Goal: Transaction & Acquisition: Download file/media

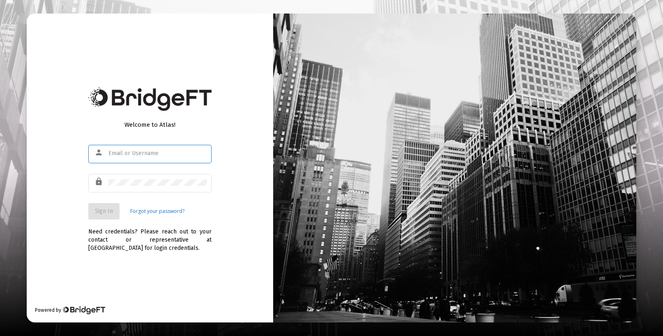
click at [106, 155] on div "person" at bounding box center [100, 153] width 16 height 14
click at [117, 153] on input "text" at bounding box center [157, 153] width 99 height 7
type input "[EMAIL_ADDRESS][DOMAIN_NAME]"
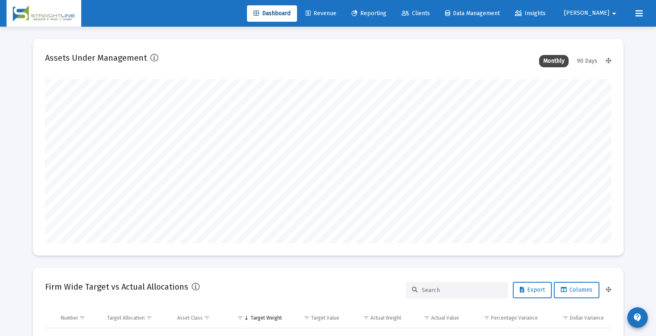
scroll to position [164, 305]
type input "[DATE]"
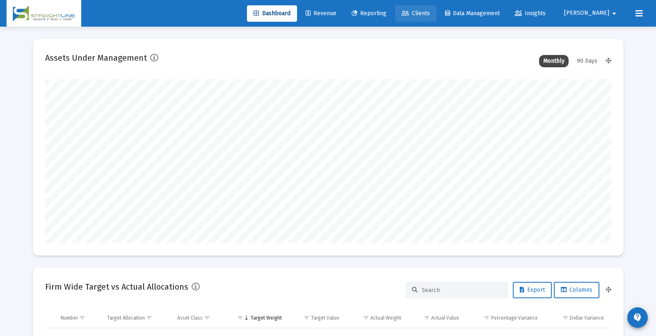
click at [430, 11] on span "Clients" at bounding box center [416, 13] width 28 height 7
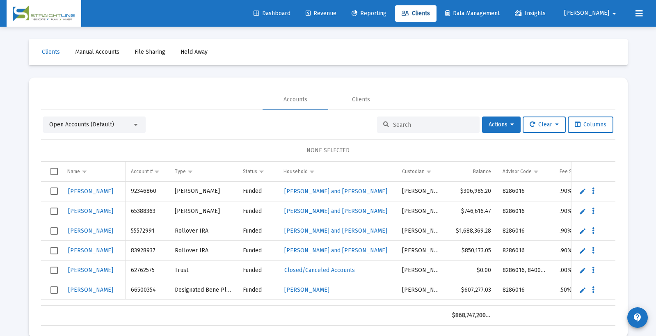
click at [399, 126] on input at bounding box center [433, 125] width 80 height 7
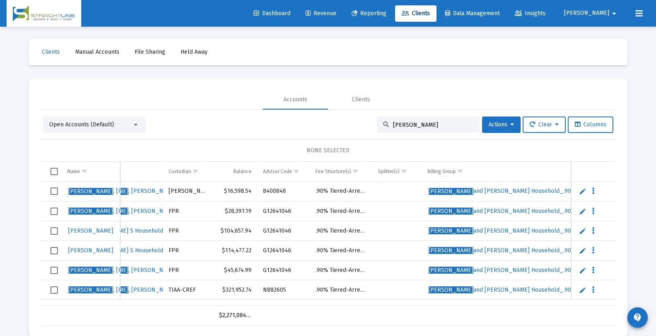
scroll to position [0, 235]
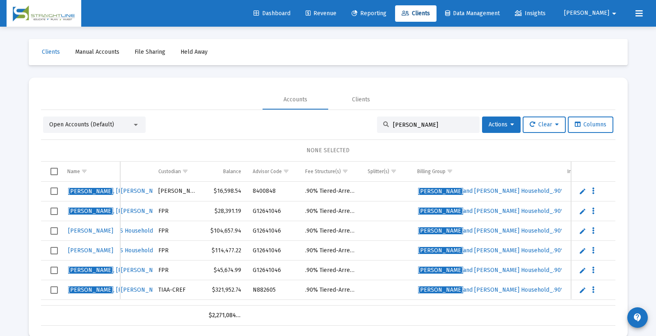
type input "[PERSON_NAME]"
click at [468, 191] on span "[PERSON_NAME] and [PERSON_NAME] Household_.90% Tiered-Arrears" at bounding box center [512, 191] width 188 height 7
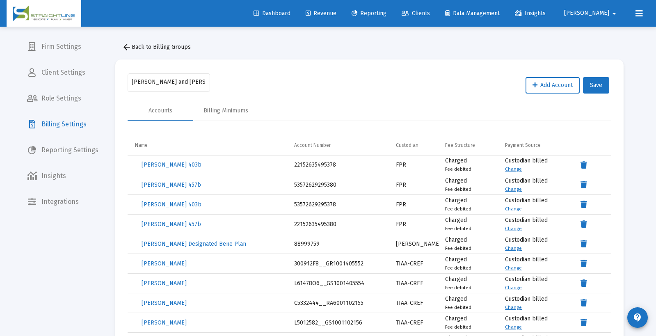
click at [387, 13] on span "Reporting" at bounding box center [369, 13] width 35 height 7
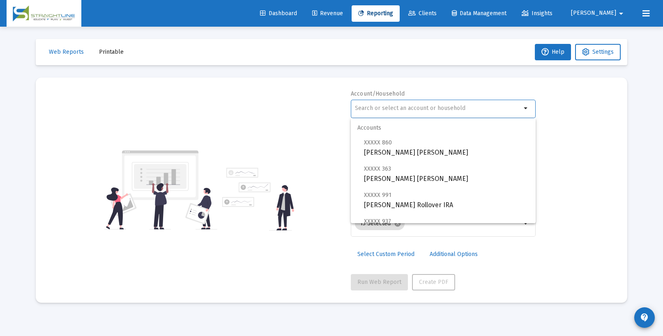
click at [361, 108] on input "text" at bounding box center [438, 108] width 166 height 7
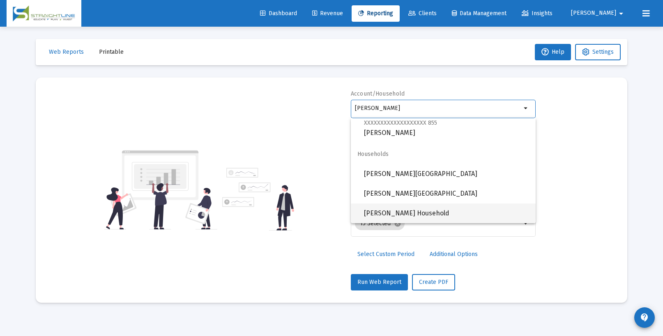
click at [392, 214] on span "[PERSON_NAME] Household" at bounding box center [446, 214] width 165 height 20
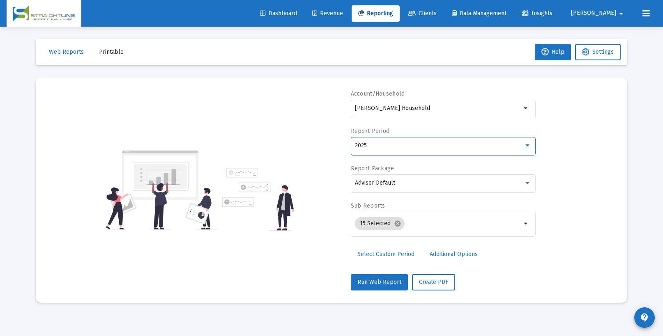
click at [395, 148] on div "2025" at bounding box center [439, 145] width 169 height 7
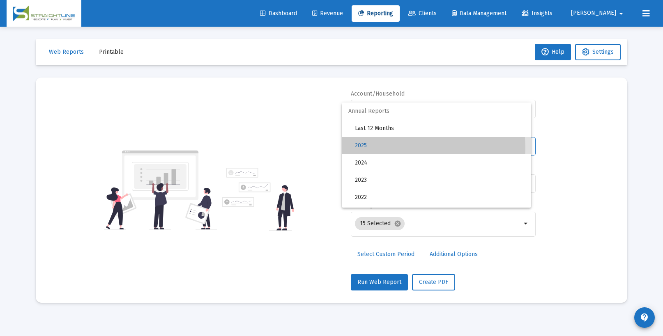
click at [395, 148] on span "2025" at bounding box center [440, 145] width 170 height 17
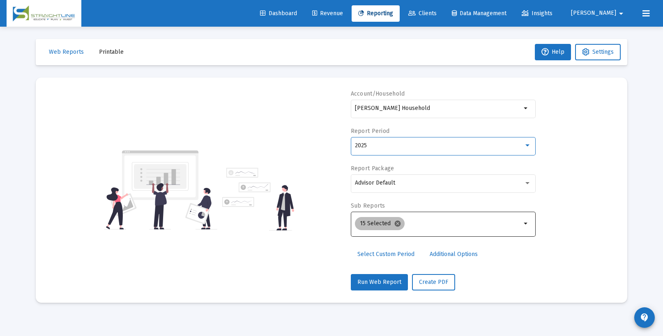
click at [396, 223] on mat-icon "cancel" at bounding box center [397, 223] width 7 height 7
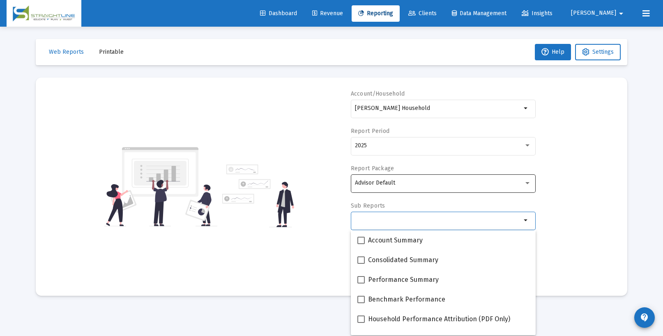
click at [447, 186] on div "Advisor Default" at bounding box center [439, 183] width 169 height 7
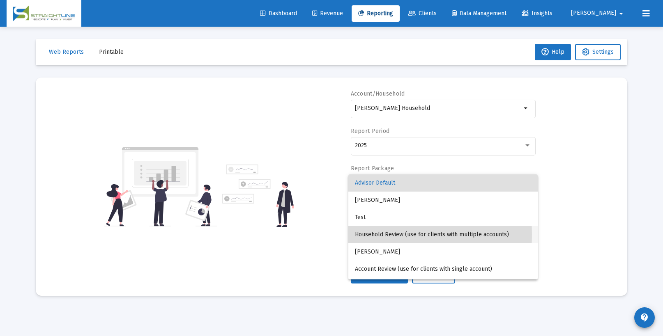
click at [379, 235] on span "Household Review (use for clients with multiple accounts)" at bounding box center [443, 234] width 176 height 17
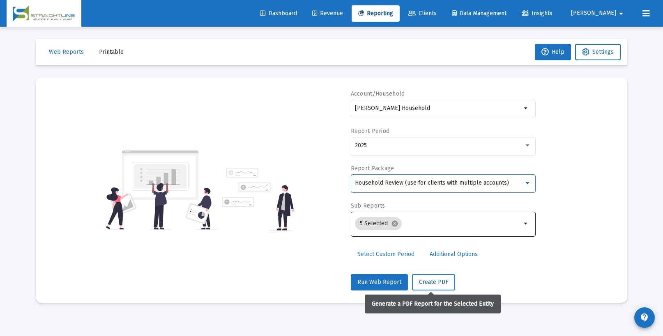
click at [434, 282] on span "Create PDF" at bounding box center [433, 282] width 29 height 7
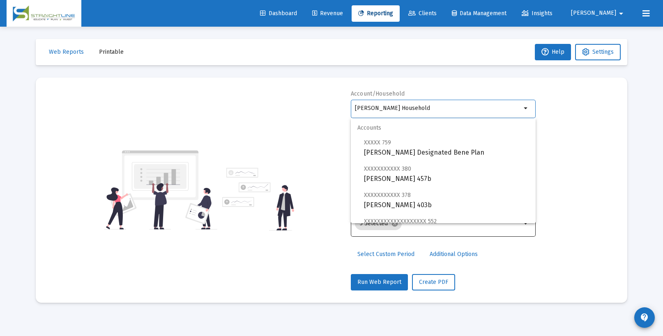
click at [469, 110] on input "[PERSON_NAME] Household" at bounding box center [438, 108] width 166 height 7
drag, startPoint x: 427, startPoint y: 108, endPoint x: 352, endPoint y: 115, distance: 75.5
click at [352, 115] on div "[PERSON_NAME] Household arrow_drop_down" at bounding box center [443, 108] width 185 height 20
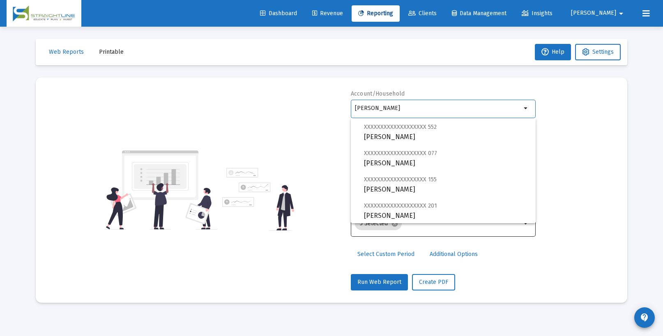
scroll to position [263, 0]
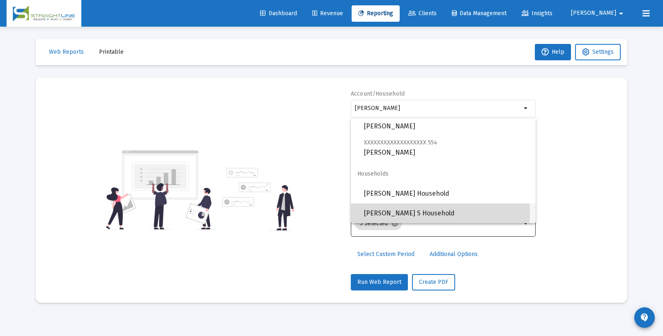
click at [392, 213] on span "[PERSON_NAME] S Household" at bounding box center [446, 214] width 165 height 20
type input "[PERSON_NAME] S Household"
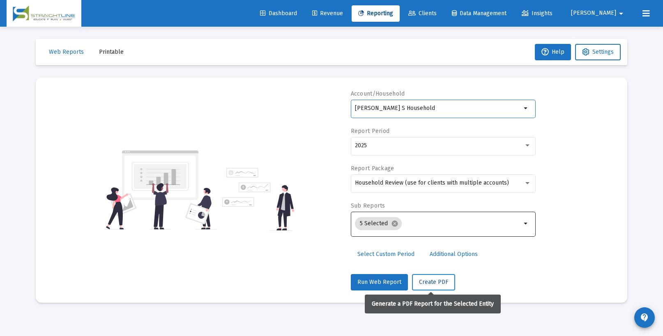
click at [429, 281] on span "Create PDF" at bounding box center [433, 282] width 29 height 7
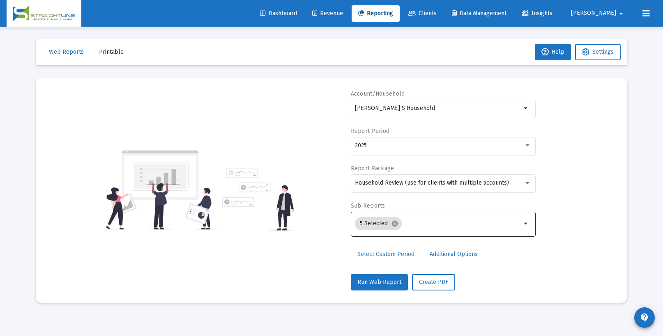
click at [393, 14] on span "Reporting" at bounding box center [375, 13] width 35 height 7
click at [436, 13] on span "Clients" at bounding box center [422, 13] width 28 height 7
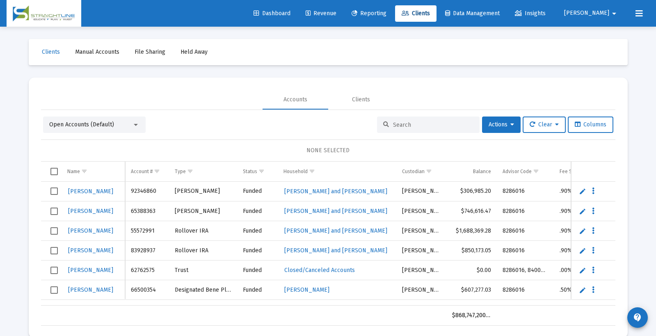
click at [387, 13] on span "Reporting" at bounding box center [369, 13] width 35 height 7
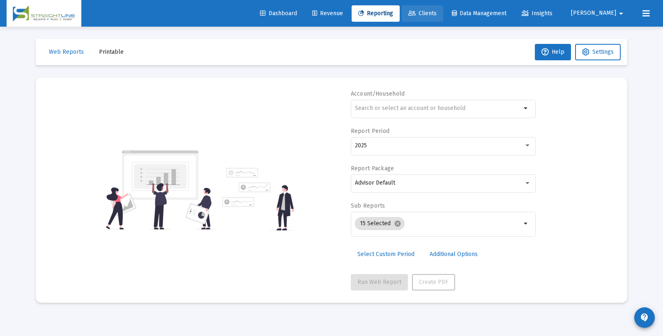
click at [436, 10] on span "Clients" at bounding box center [422, 13] width 28 height 7
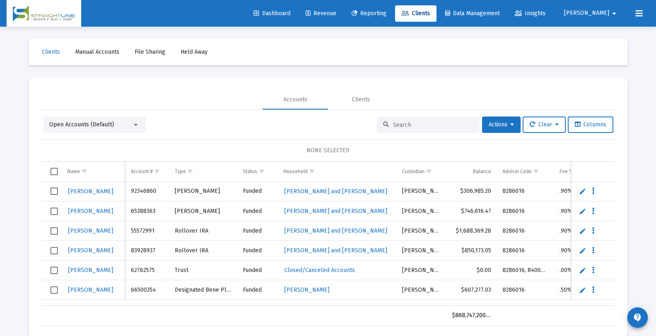
click at [500, 13] on span "Data Management" at bounding box center [472, 13] width 55 height 7
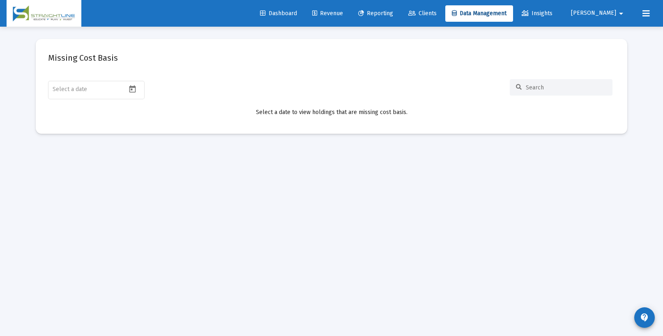
click at [393, 12] on span "Reporting" at bounding box center [375, 13] width 35 height 7
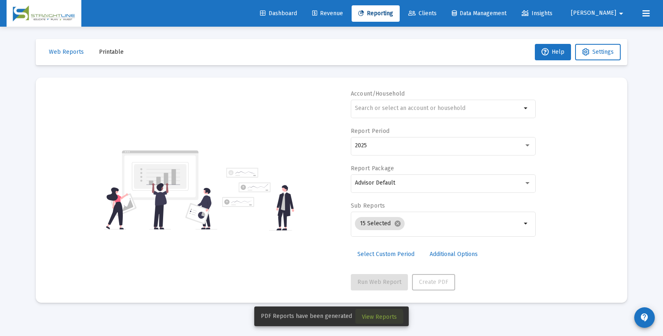
click at [370, 319] on span "View Reports" at bounding box center [379, 317] width 35 height 7
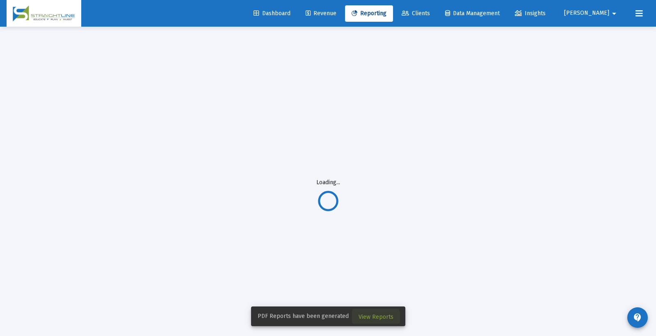
click at [374, 318] on span "View Reports" at bounding box center [376, 317] width 35 height 7
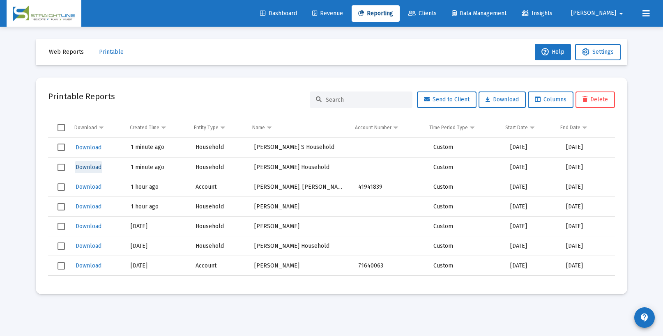
click at [89, 164] on span "Download" at bounding box center [89, 167] width 26 height 7
click at [88, 146] on span "Download" at bounding box center [89, 147] width 26 height 7
click at [88, 147] on span "Download" at bounding box center [89, 147] width 26 height 7
